Goal: Information Seeking & Learning: Learn about a topic

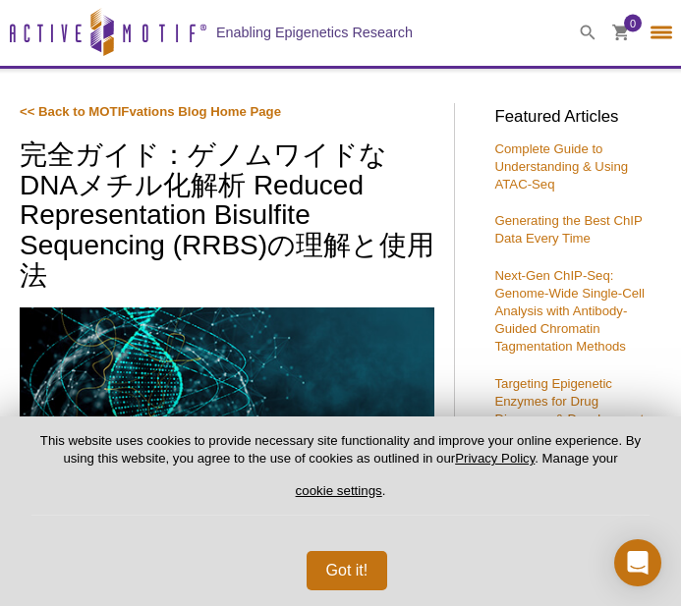
select select "[GEOGRAPHIC_DATA]"
select select "日本語"
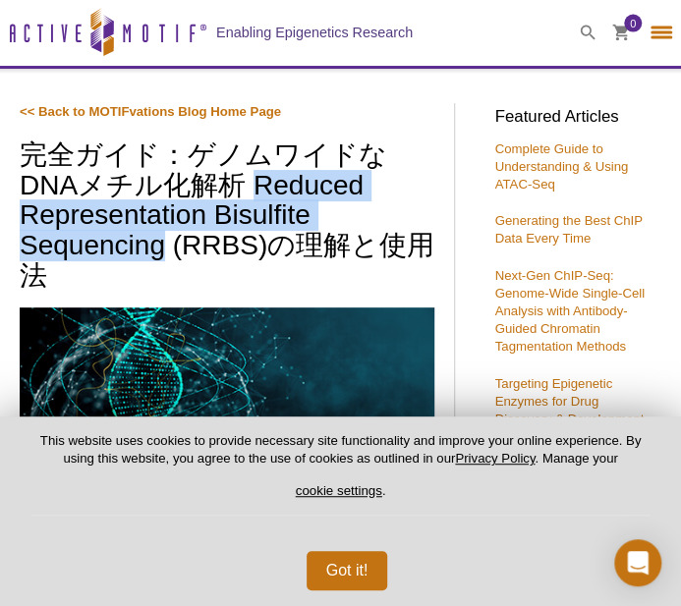
drag, startPoint x: 252, startPoint y: 180, endPoint x: 160, endPoint y: 245, distance: 112.8
click at [160, 245] on h1 "完全ガイド：ゲノムワイドなDNAメチル化解析 Reduced Representation Bisulfite Sequencing (RRBS)の理解と使用法" at bounding box center [227, 217] width 414 height 154
copy h1 "Reduced Representation Bisulfite Sequencing"
click at [231, 203] on h1 "完全ガイド：ゲノムワイドなDNAメチル化解析 Reduced Representation Bisulfite Sequencing (RRBS)の理解と使用法" at bounding box center [227, 217] width 414 height 154
drag, startPoint x: 269, startPoint y: 248, endPoint x: 241, endPoint y: 179, distance: 75.3
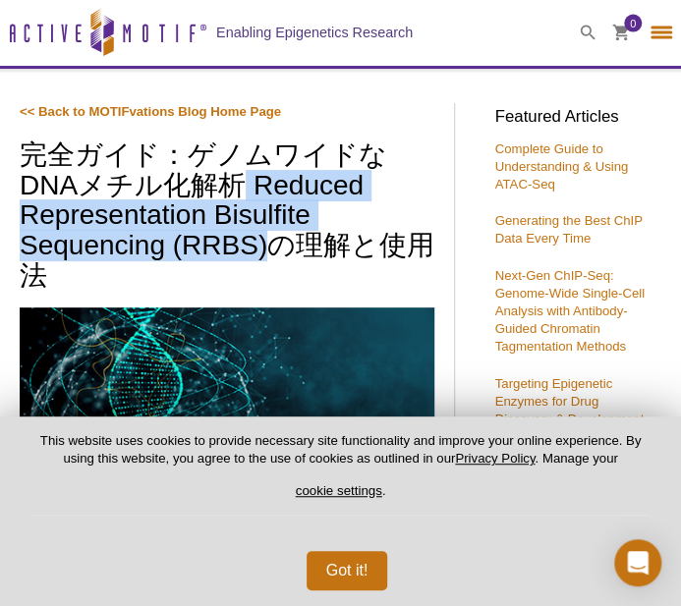
click at [241, 179] on h1 "完全ガイド：ゲノムワイドなDNAメチル化解析 Reduced Representation Bisulfite Sequencing (RRBS)の理解と使用法" at bounding box center [227, 217] width 414 height 154
